Goal: Task Accomplishment & Management: Complete application form

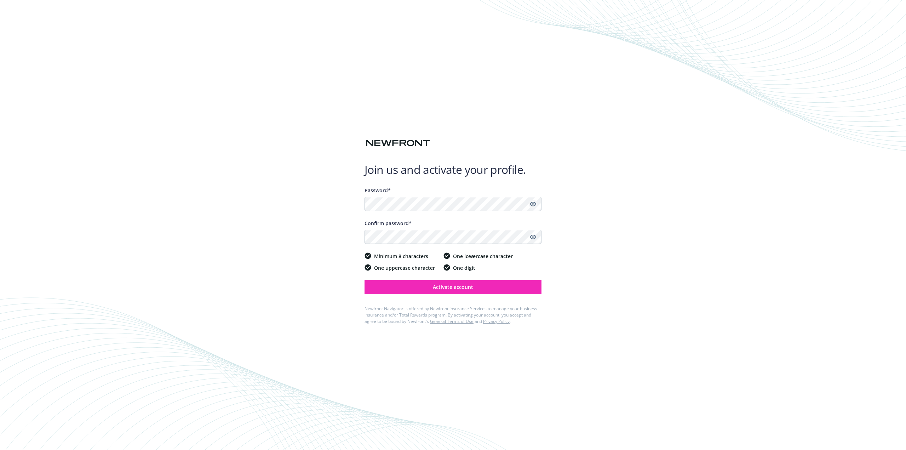
click at [535, 204] on icon "Show password" at bounding box center [533, 204] width 6 height 6
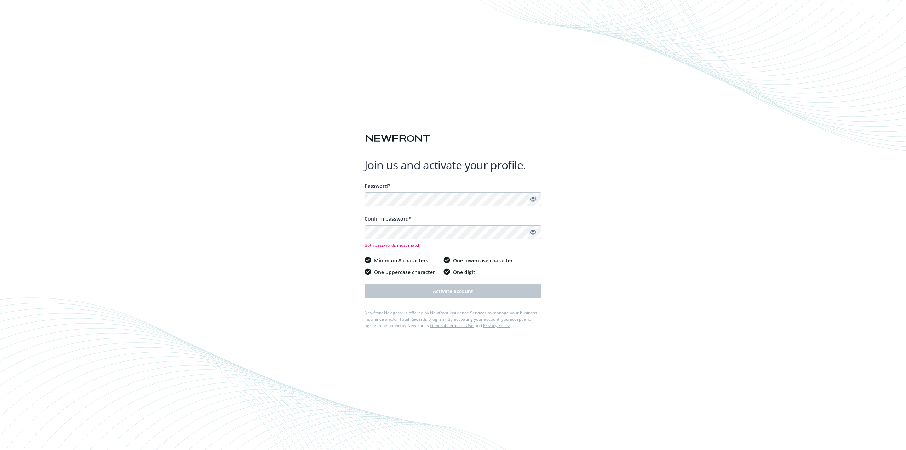
click at [534, 232] on icon "Show password" at bounding box center [533, 232] width 6 height 6
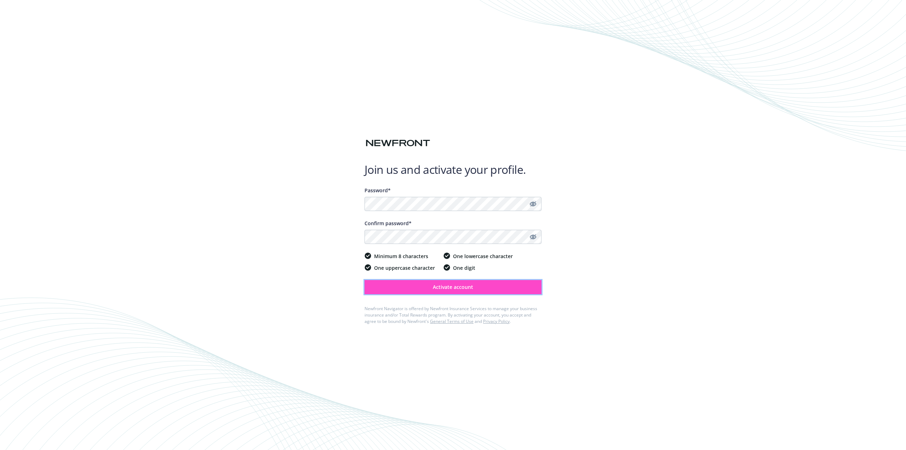
click at [452, 284] on span "Activate account" at bounding box center [453, 286] width 40 height 7
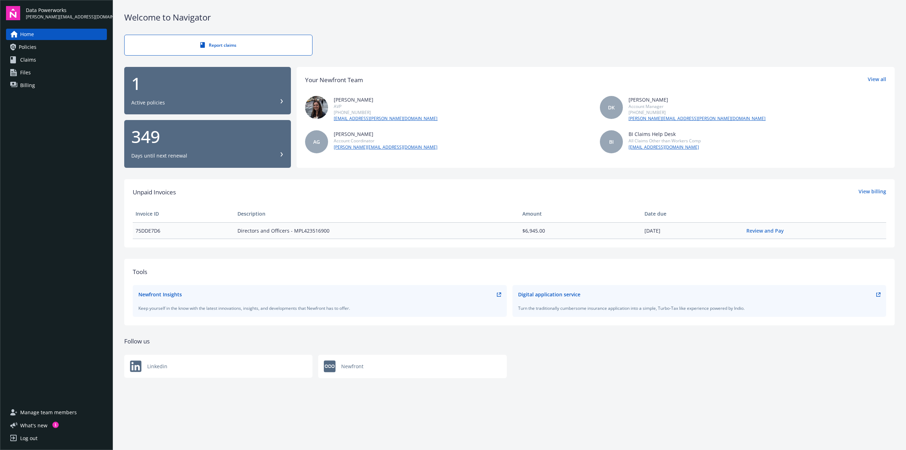
click at [447, 41] on div "Report claims" at bounding box center [509, 45] width 770 height 21
